Goal: Information Seeking & Learning: Check status

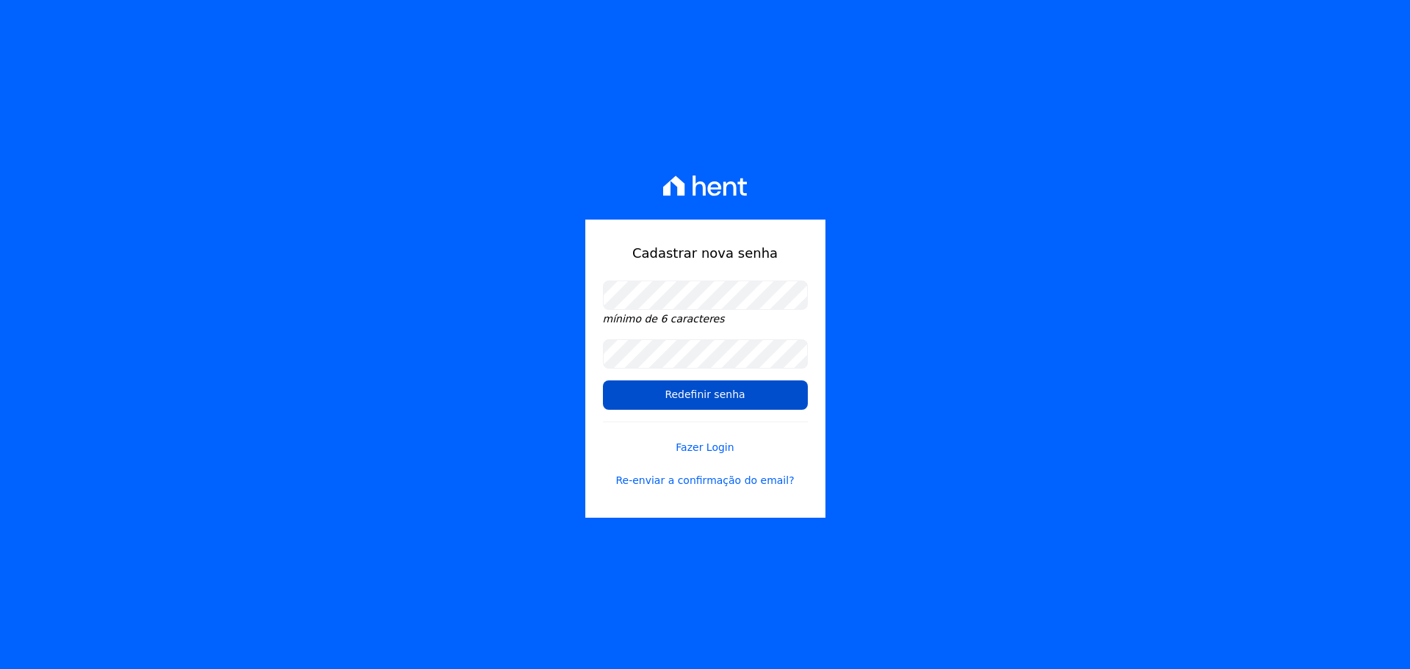
click at [763, 393] on input "Redefinir senha" at bounding box center [705, 394] width 205 height 29
click at [703, 399] on input "Redefinir senha" at bounding box center [705, 394] width 205 height 29
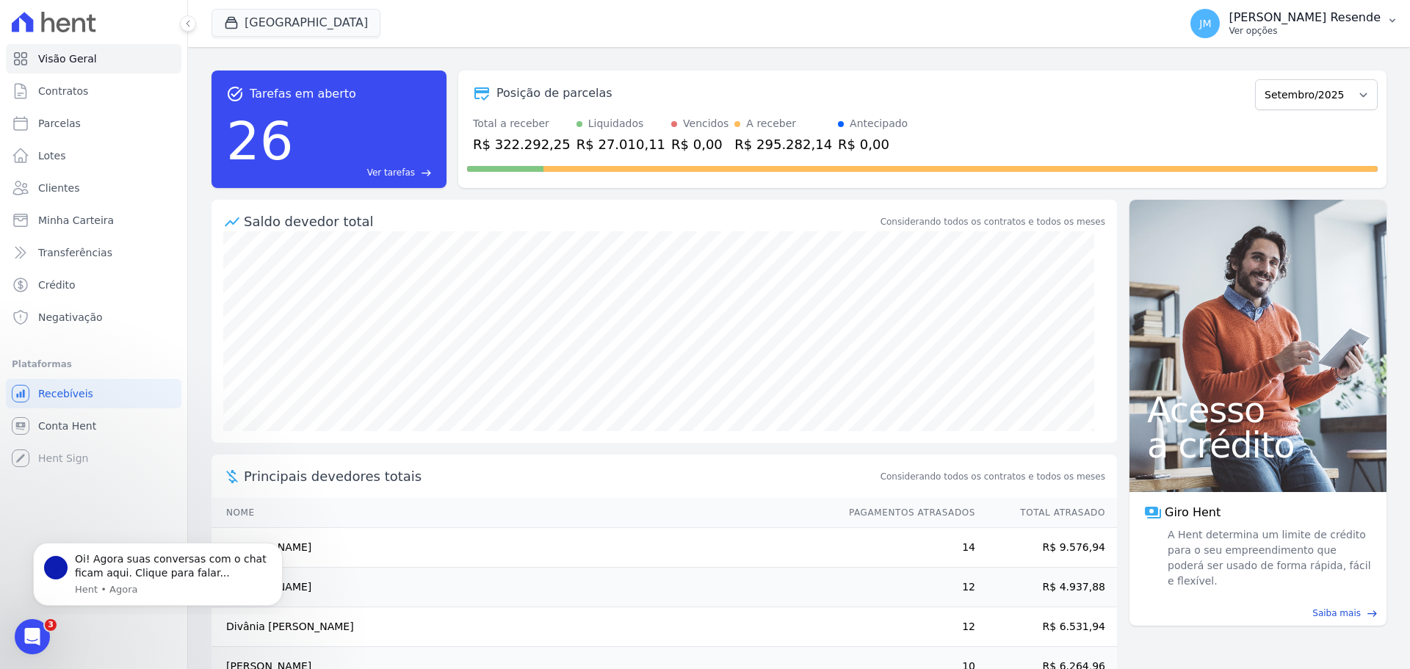
click at [1314, 26] on p "Ver opções" at bounding box center [1304, 31] width 152 height 12
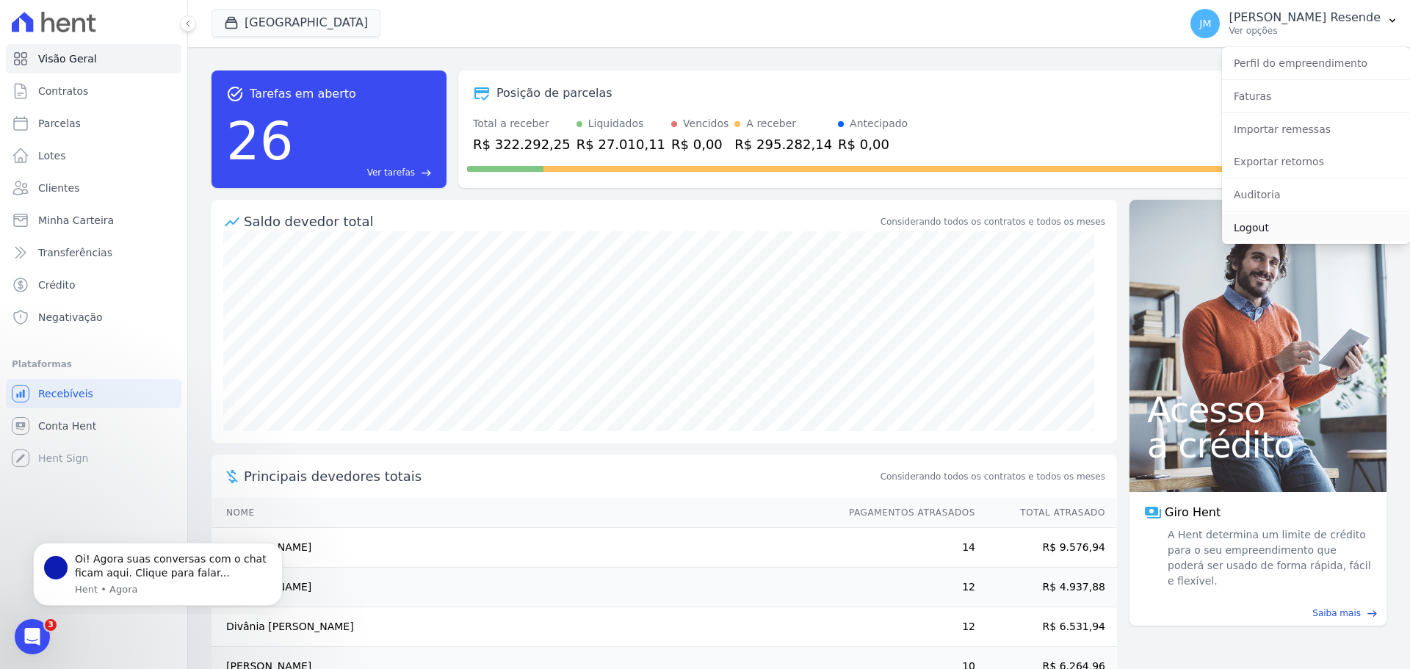
click at [1259, 231] on link "Logout" at bounding box center [1316, 227] width 188 height 26
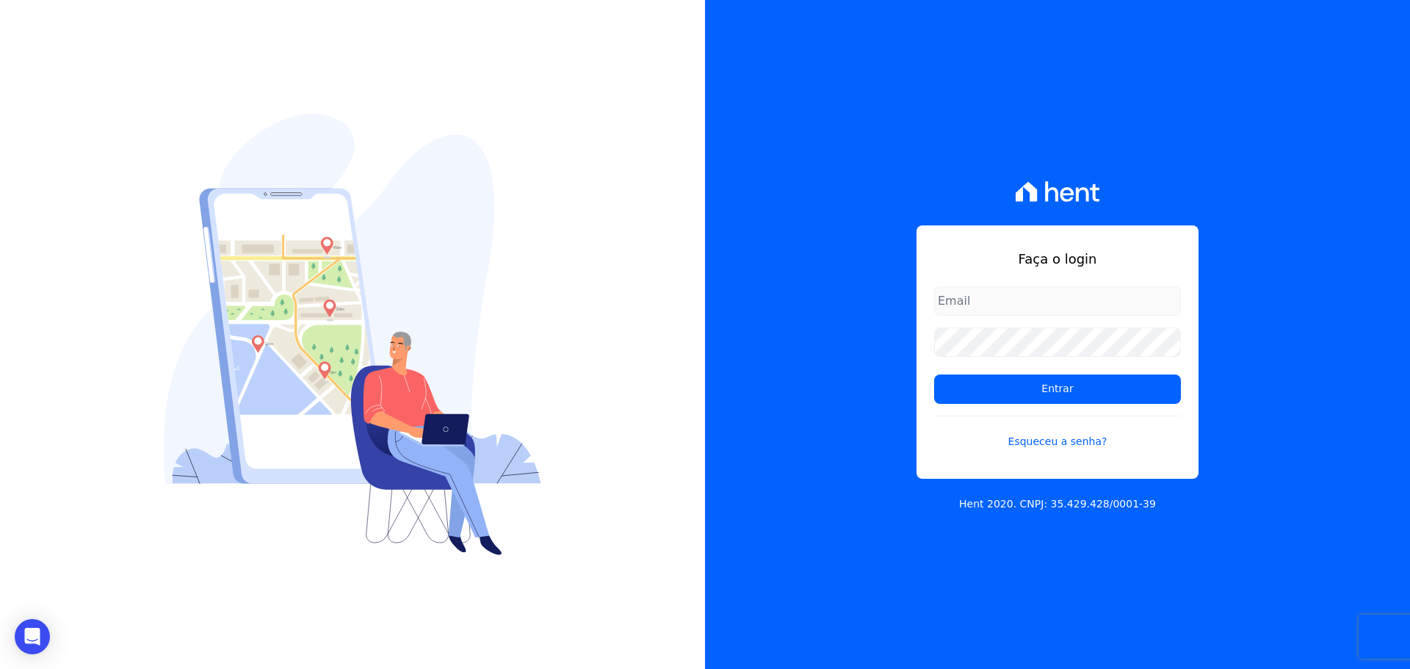
type input "joao.resende@viasul.com"
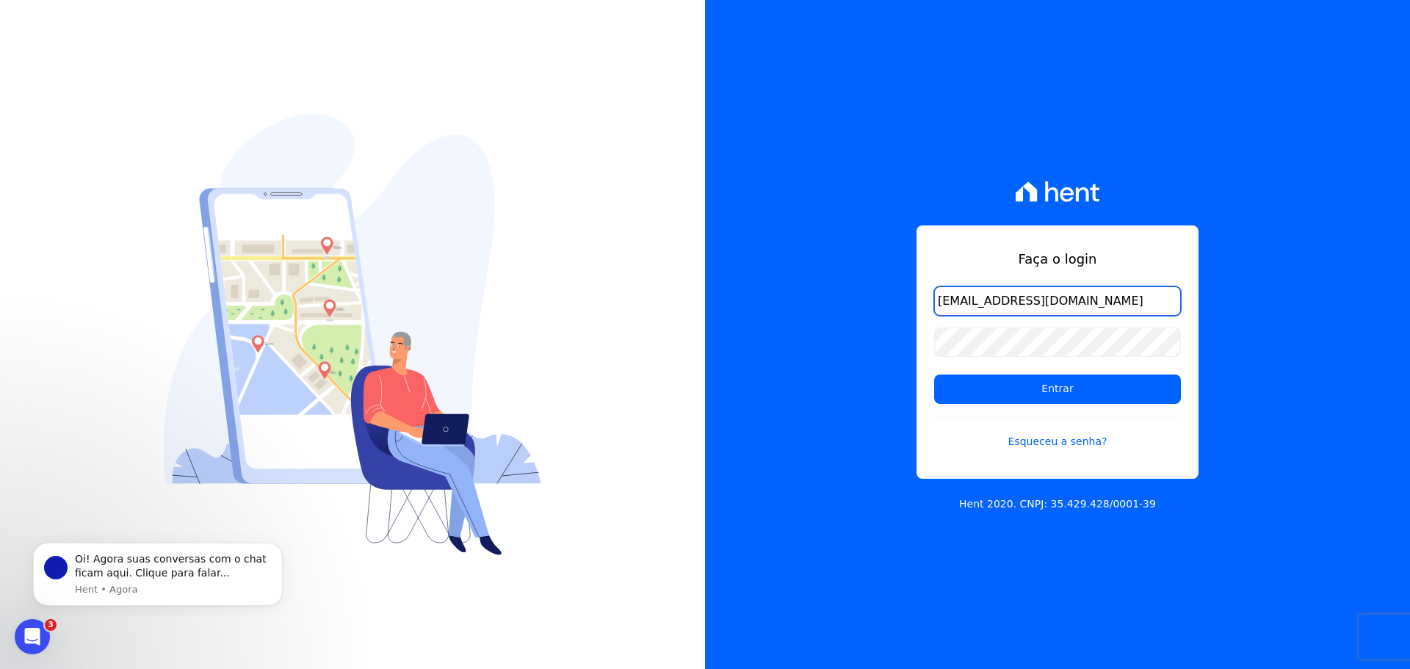
drag, startPoint x: 1108, startPoint y: 312, endPoint x: 1107, endPoint y: 303, distance: 8.9
click at [1108, 312] on input "joao.resende@viasul.com" at bounding box center [1057, 300] width 247 height 29
drag, startPoint x: 1107, startPoint y: 303, endPoint x: 684, endPoint y: 300, distance: 422.2
click at [684, 300] on div "Faça o login joao.resende@viasul.com Entrar Esqueceu a senha? Hent 2020. CNPJ: …" at bounding box center [705, 334] width 1410 height 669
click at [705, 350] on div "Faça o login joao.resende@viasul.com Entrar Esqueceu a senha? Hent 2020. CNPJ: …" at bounding box center [1057, 334] width 705 height 669
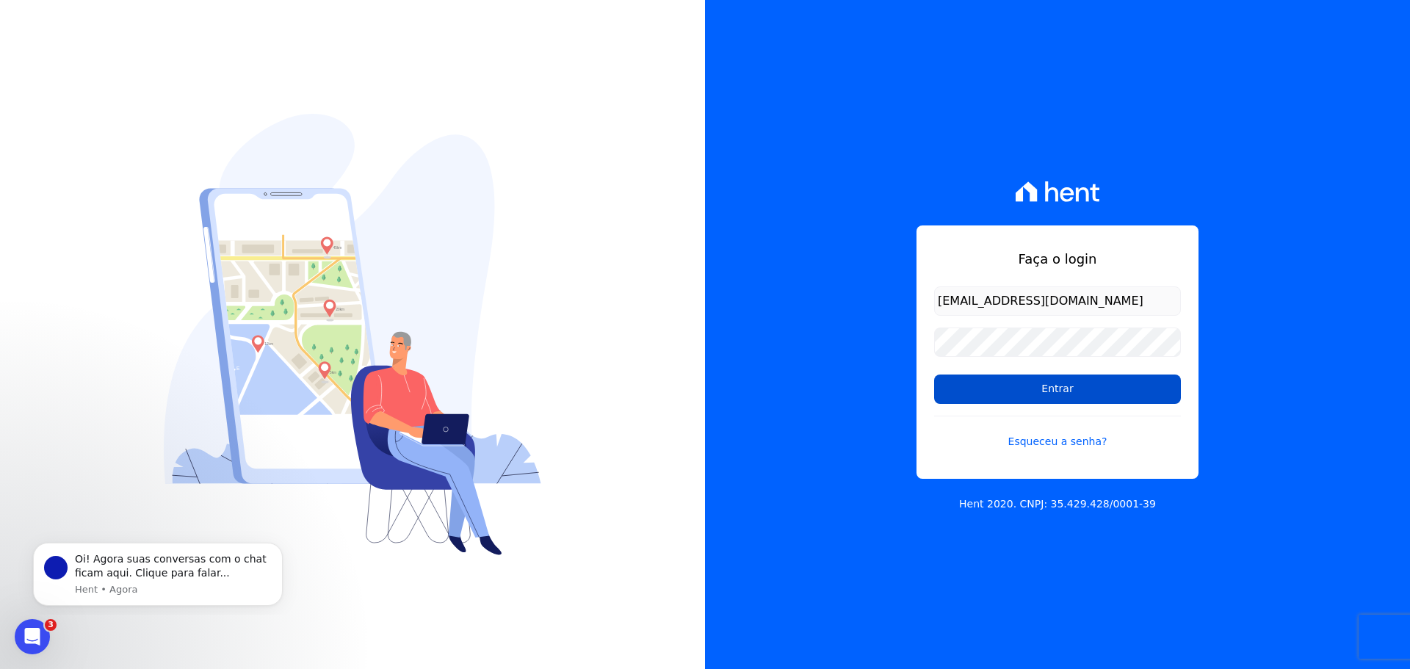
click at [1003, 396] on input "Entrar" at bounding box center [1057, 388] width 247 height 29
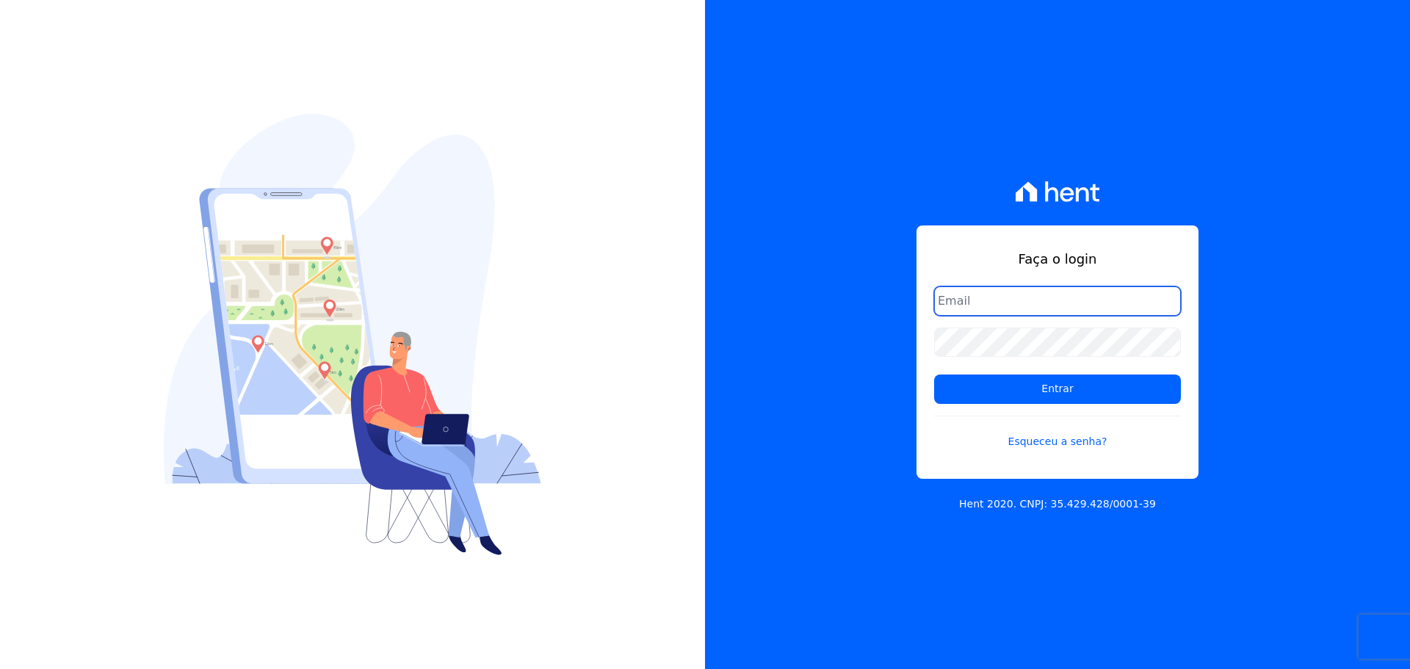
click at [1000, 297] on input "email" at bounding box center [1057, 300] width 247 height 29
type input "[EMAIL_ADDRESS][DOMAIN_NAME]"
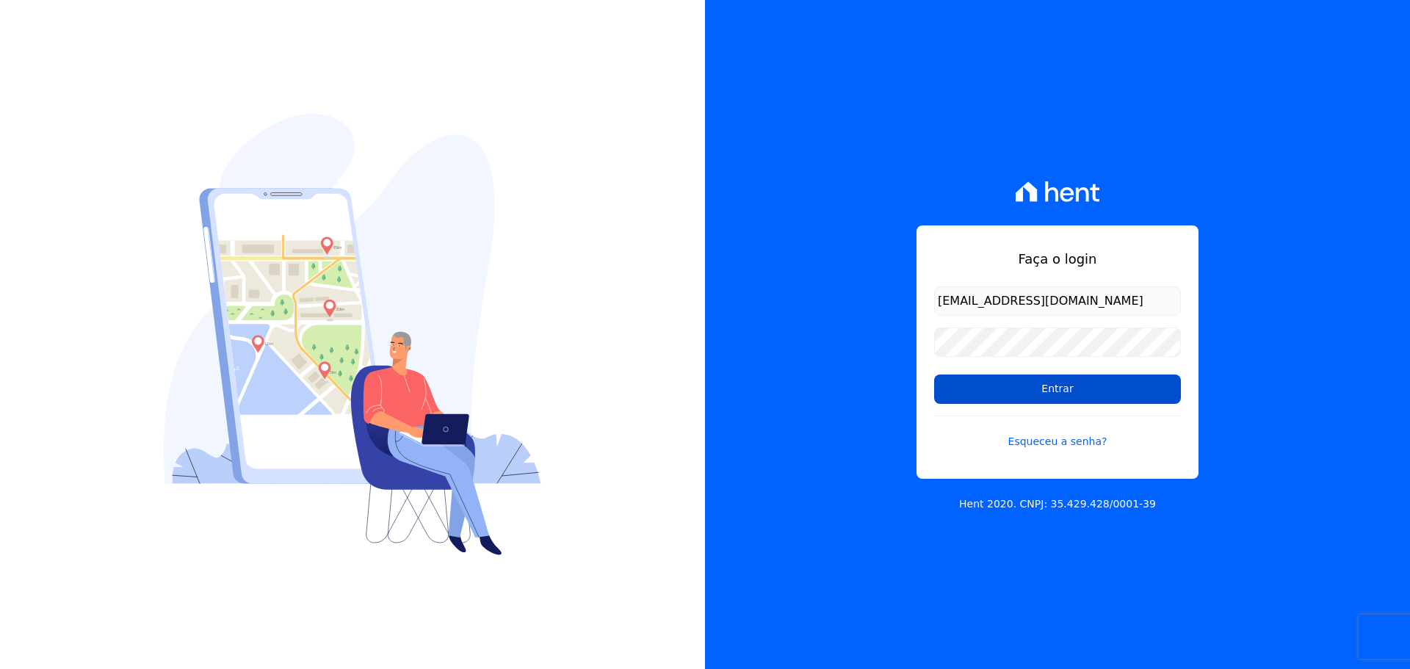
click at [1024, 385] on input "Entrar" at bounding box center [1057, 388] width 247 height 29
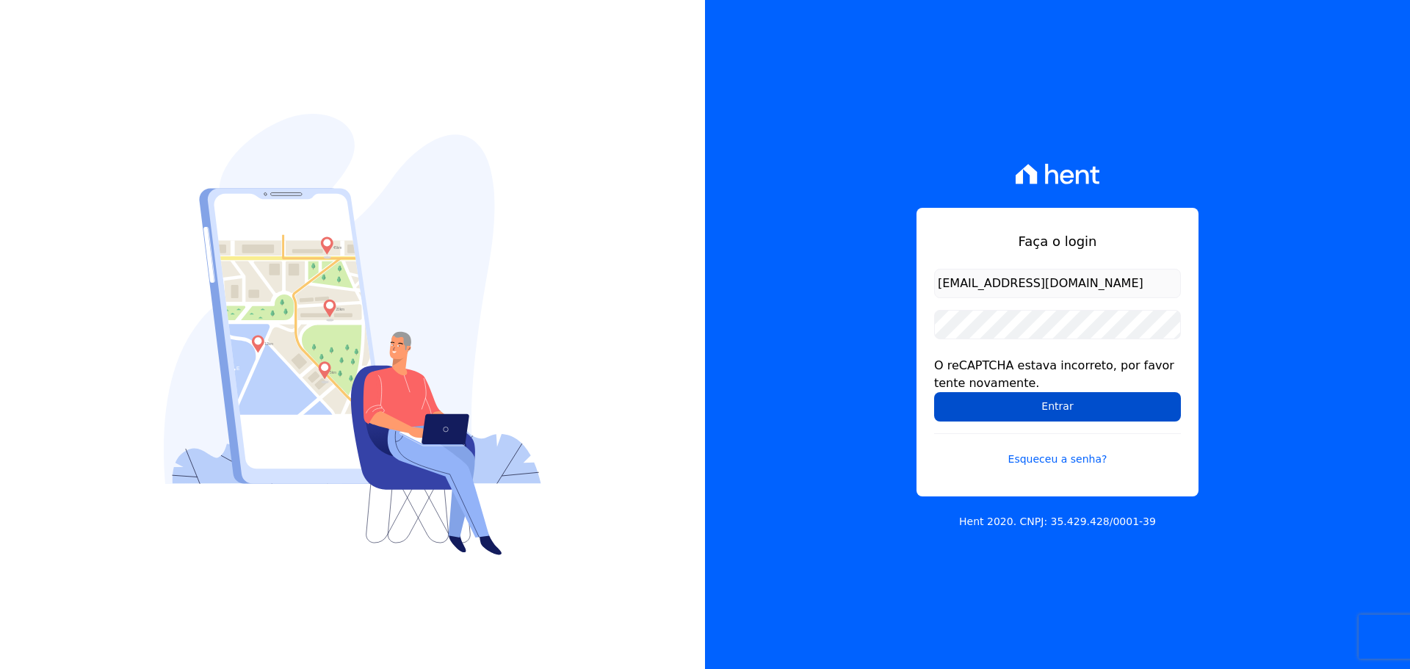
click at [1027, 408] on input "Entrar" at bounding box center [1057, 406] width 247 height 29
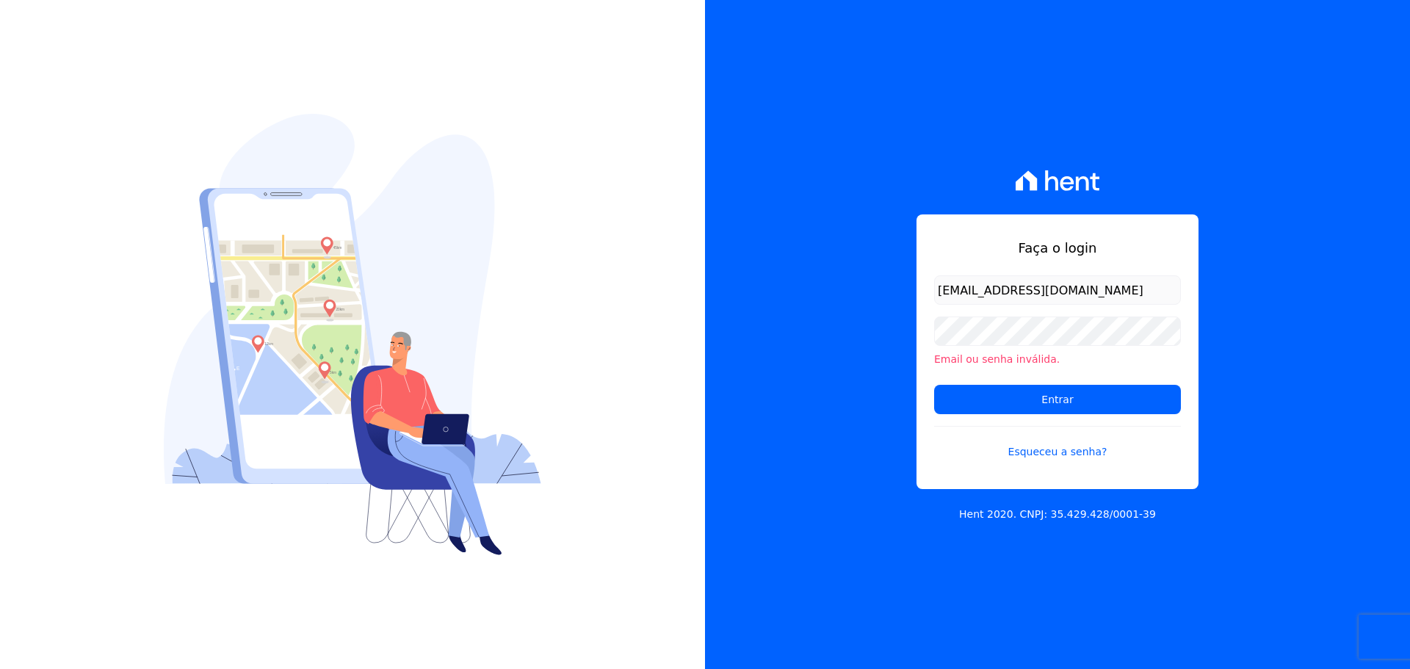
click at [770, 301] on div "Faça o login [EMAIL_ADDRESS][DOMAIN_NAME] Email ou senha inválida. Entrar Esque…" at bounding box center [1057, 334] width 705 height 669
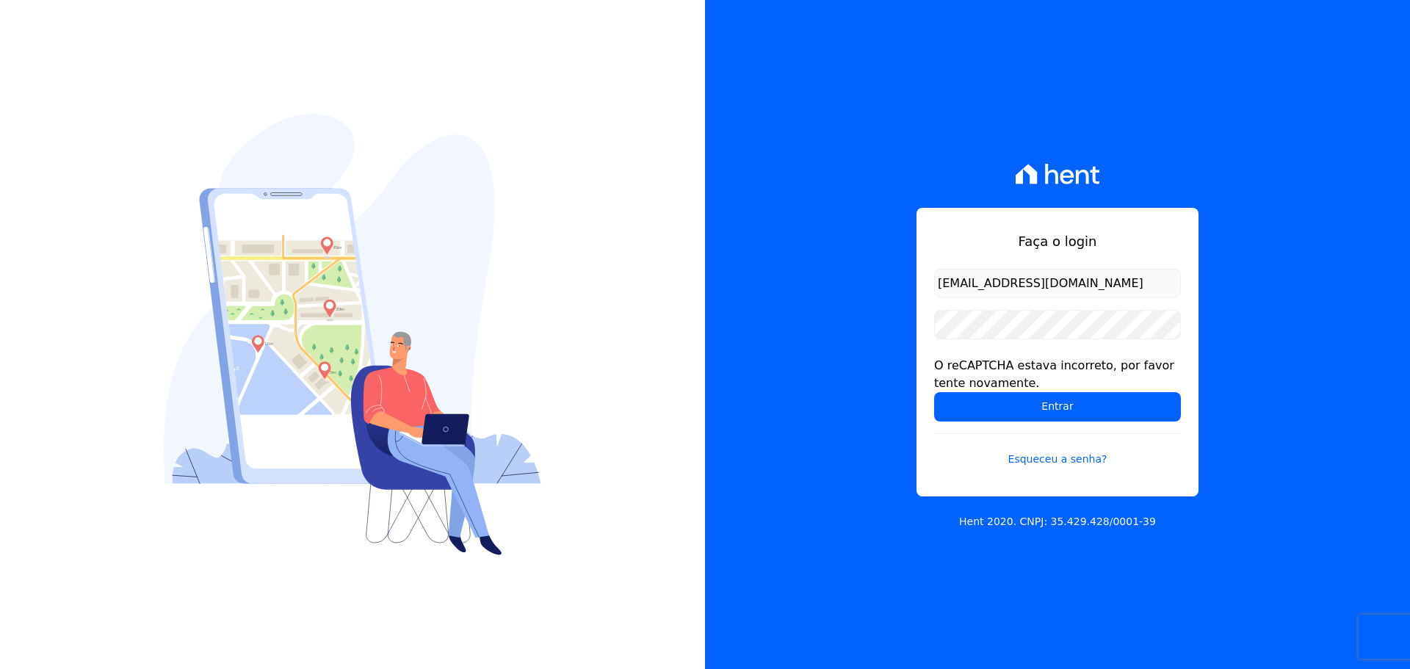
click at [834, 442] on div "Faça o login [EMAIL_ADDRESS][DOMAIN_NAME] O reCAPTCHA estava incorreto, por fav…" at bounding box center [1057, 334] width 705 height 669
click at [1010, 396] on input "Entrar" at bounding box center [1057, 406] width 247 height 29
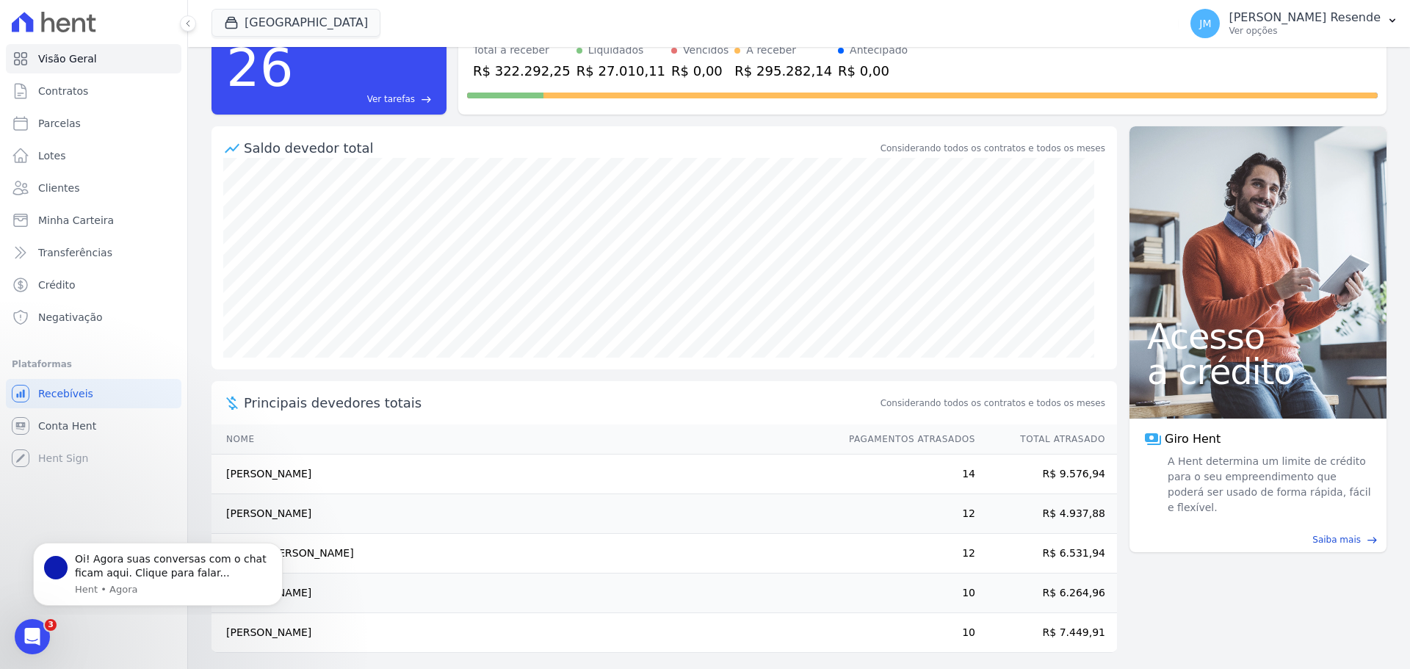
scroll to position [81, 0]
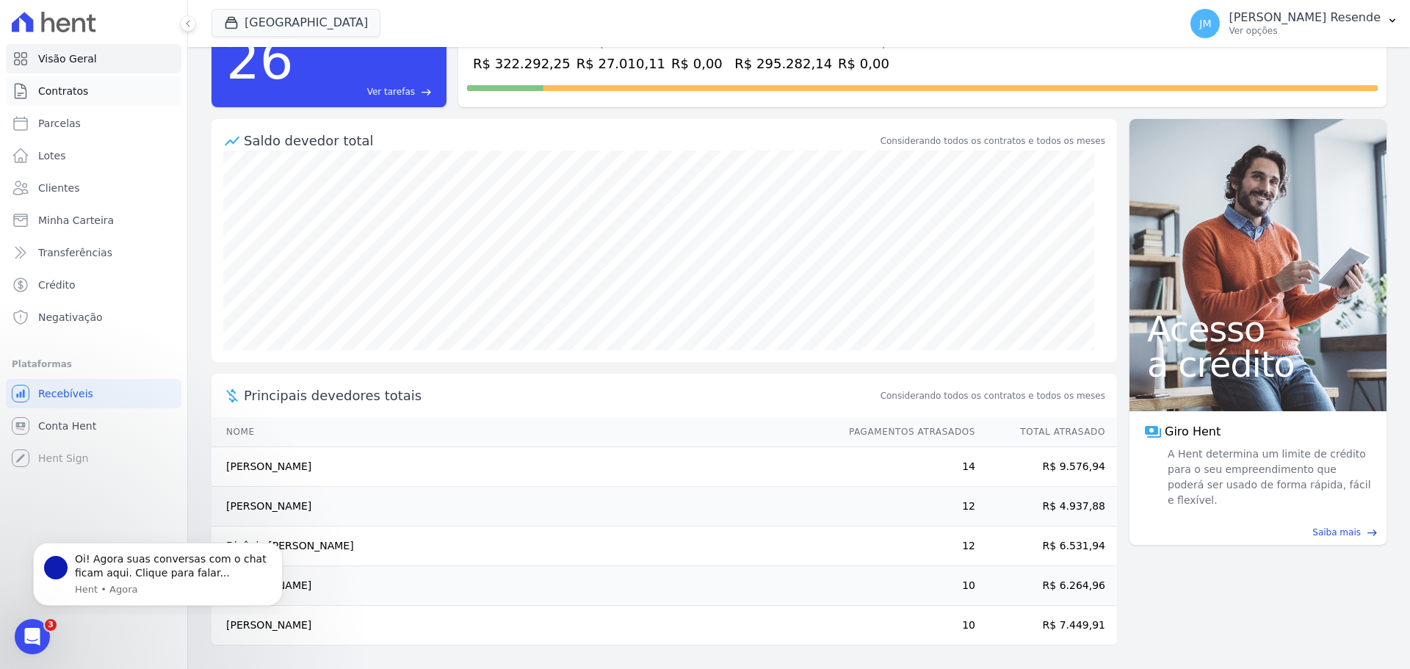
click at [47, 87] on span "Contratos" at bounding box center [63, 91] width 50 height 15
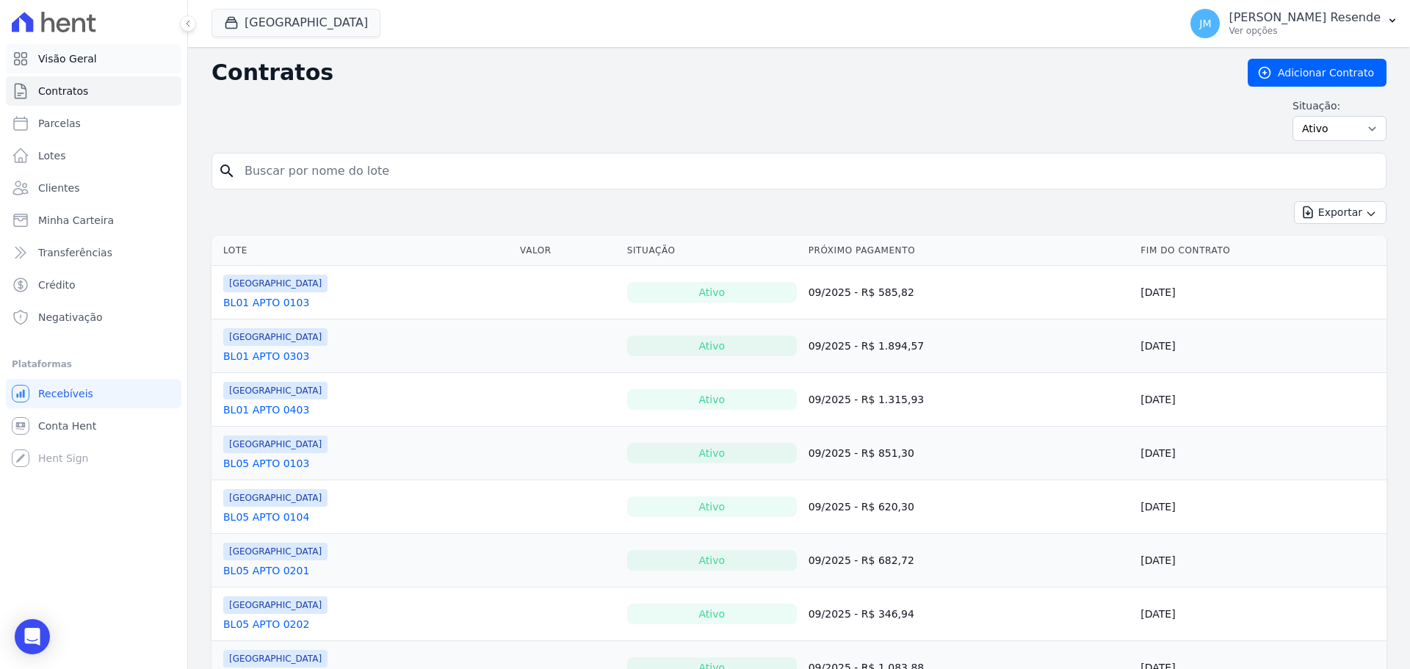
click at [84, 51] on span "Visão Geral" at bounding box center [67, 58] width 59 height 15
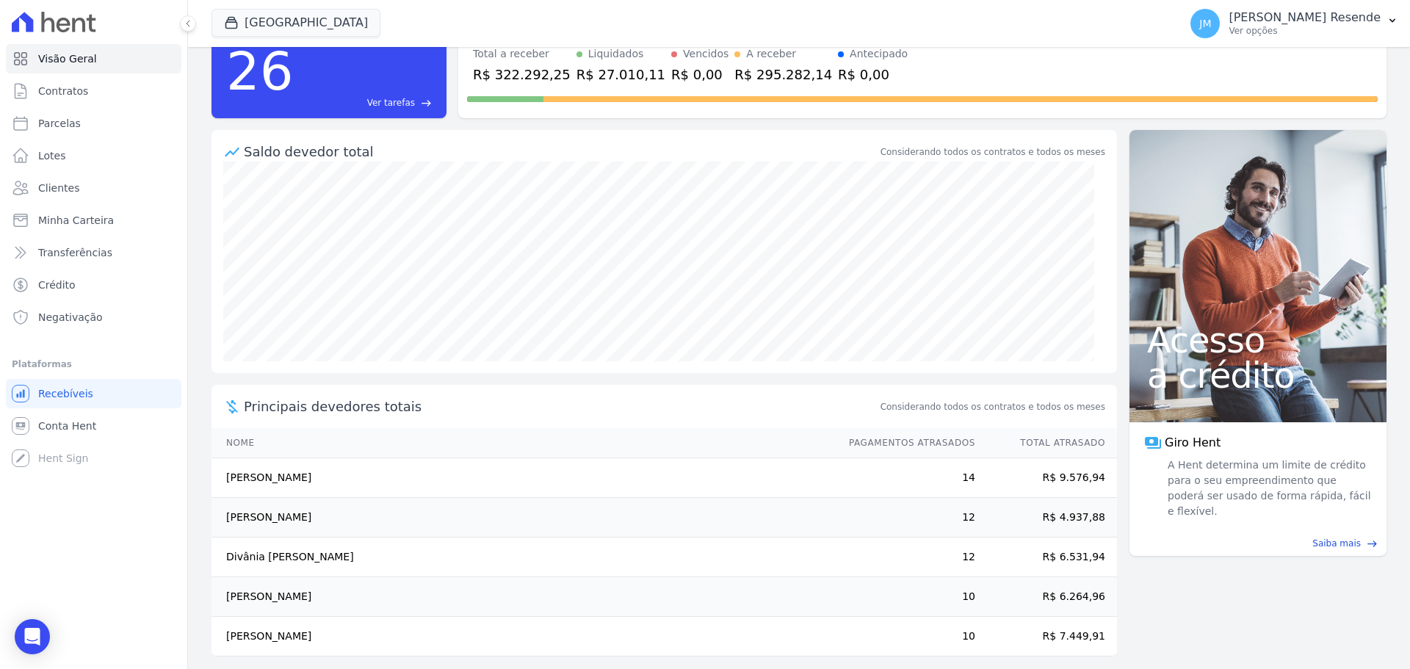
scroll to position [81, 0]
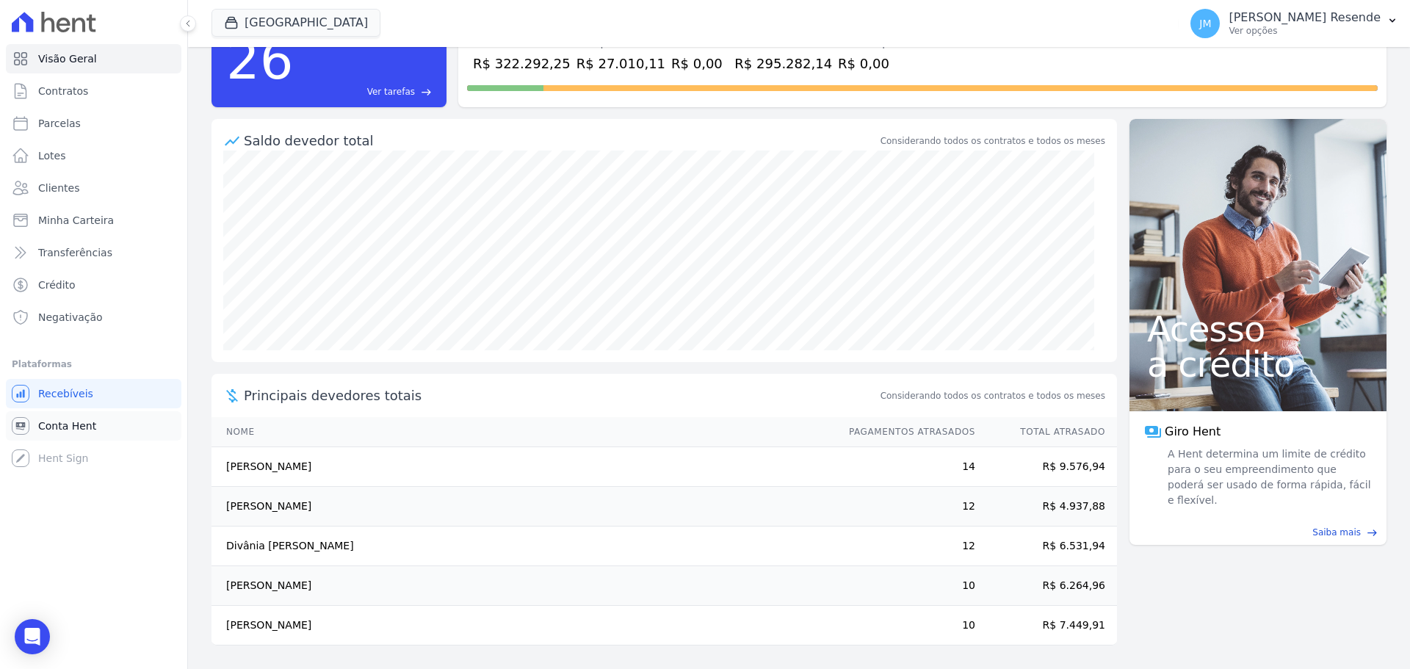
click at [88, 427] on span "Conta Hent" at bounding box center [67, 426] width 58 height 15
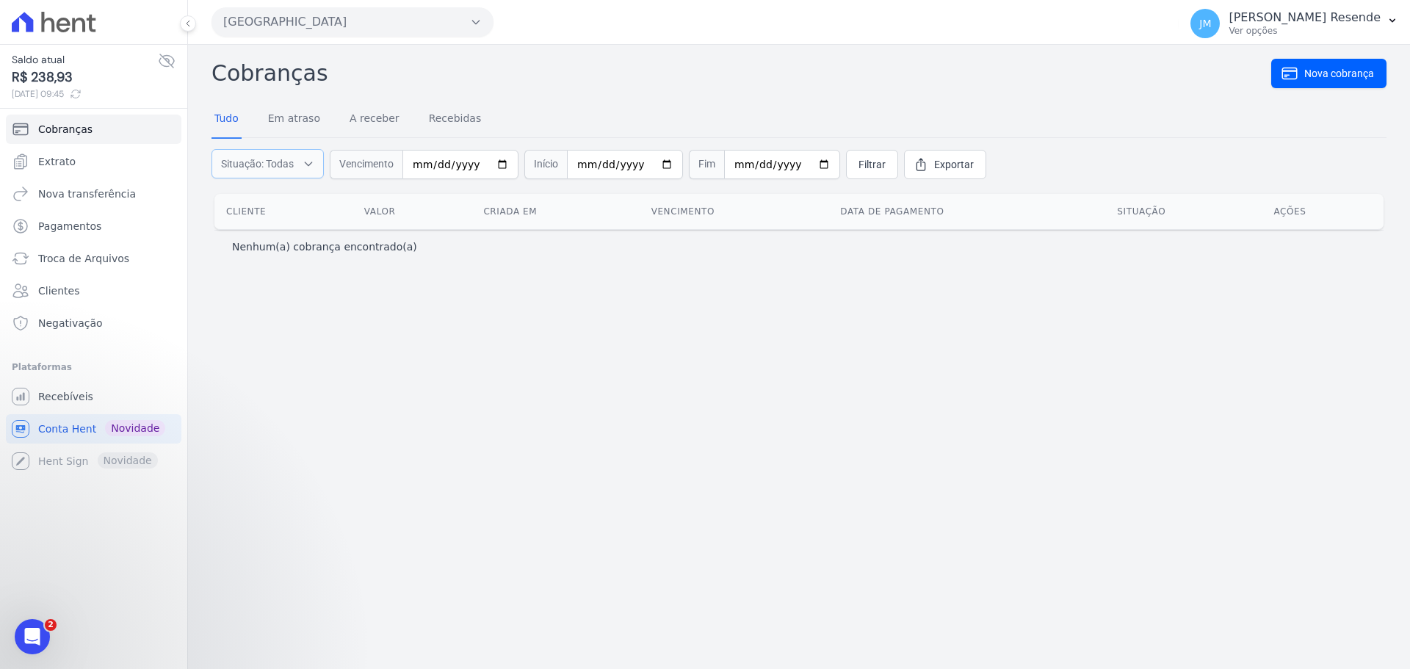
click at [288, 167] on span "Situação: Todas" at bounding box center [257, 163] width 73 height 15
click at [296, 113] on link "Em atraso" at bounding box center [294, 120] width 58 height 38
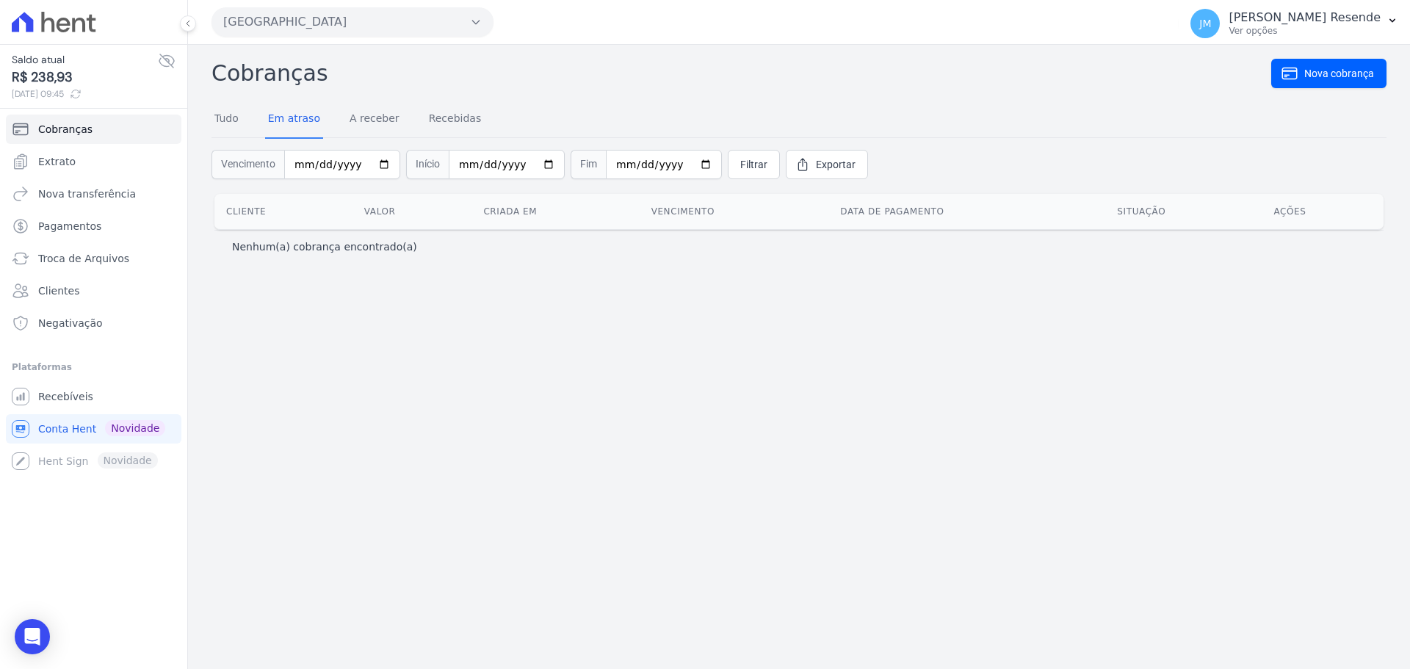
drag, startPoint x: 460, startPoint y: 28, endPoint x: 481, endPoint y: 18, distance: 23.3
click at [460, 28] on button "[GEOGRAPHIC_DATA]" at bounding box center [352, 21] width 282 height 29
click at [482, 18] on button "[GEOGRAPHIC_DATA]" at bounding box center [352, 21] width 282 height 29
click at [377, 123] on link "A receber" at bounding box center [375, 120] width 56 height 38
click at [444, 117] on link "Recebidas" at bounding box center [455, 120] width 59 height 38
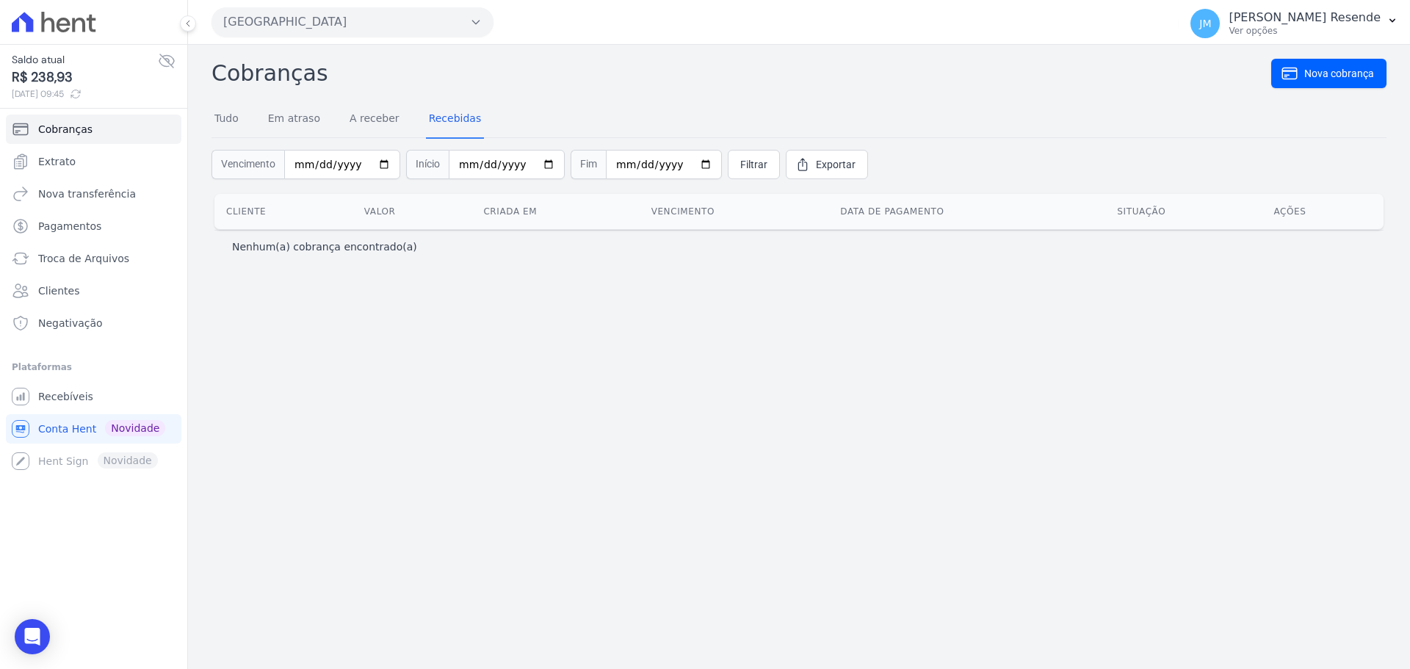
click at [255, 119] on div "Tudo Em atraso A receber Recebidas" at bounding box center [347, 120] width 272 height 38
click at [244, 117] on div "Tudo Em atraso A receber Recebidas" at bounding box center [347, 120] width 272 height 38
click at [236, 119] on link "Tudo" at bounding box center [226, 120] width 30 height 38
click at [67, 158] on span "Extrato" at bounding box center [56, 161] width 37 height 15
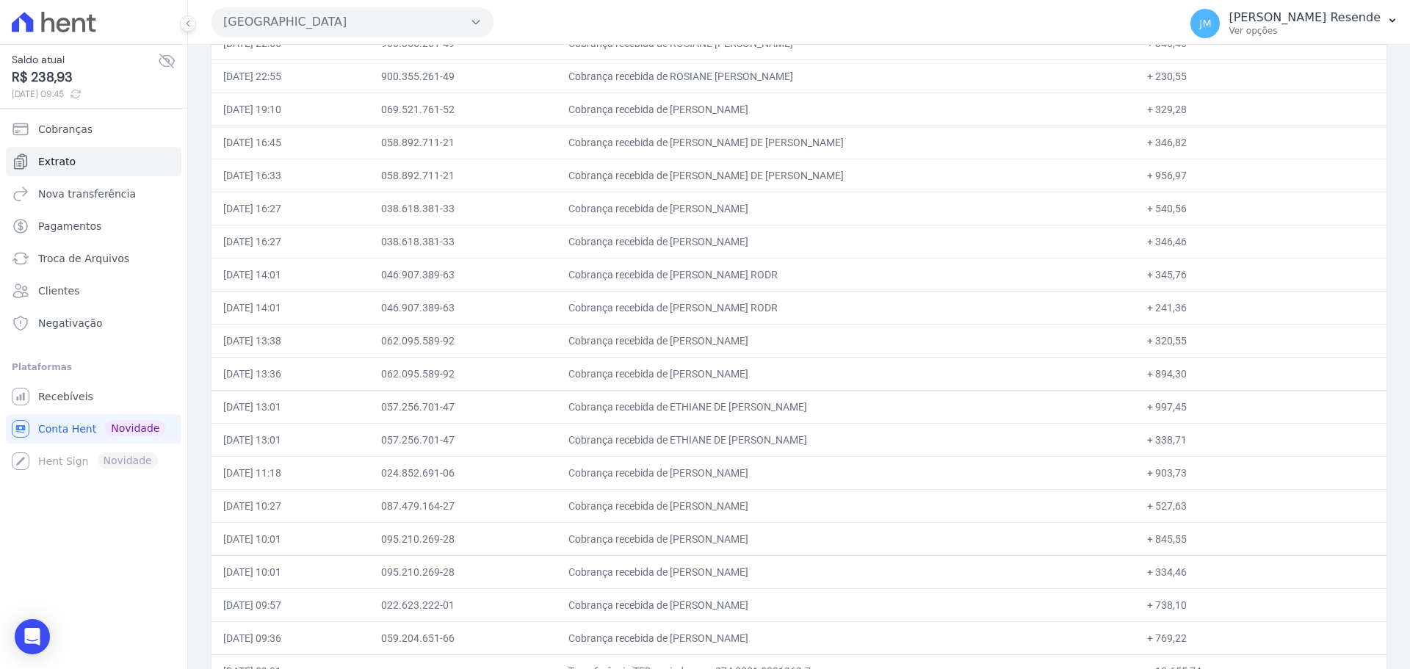
scroll to position [441, 0]
click at [1123, 355] on td "Cobrança recebida de [PERSON_NAME]" at bounding box center [846, 371] width 578 height 33
